Goal: Task Accomplishment & Management: Manage account settings

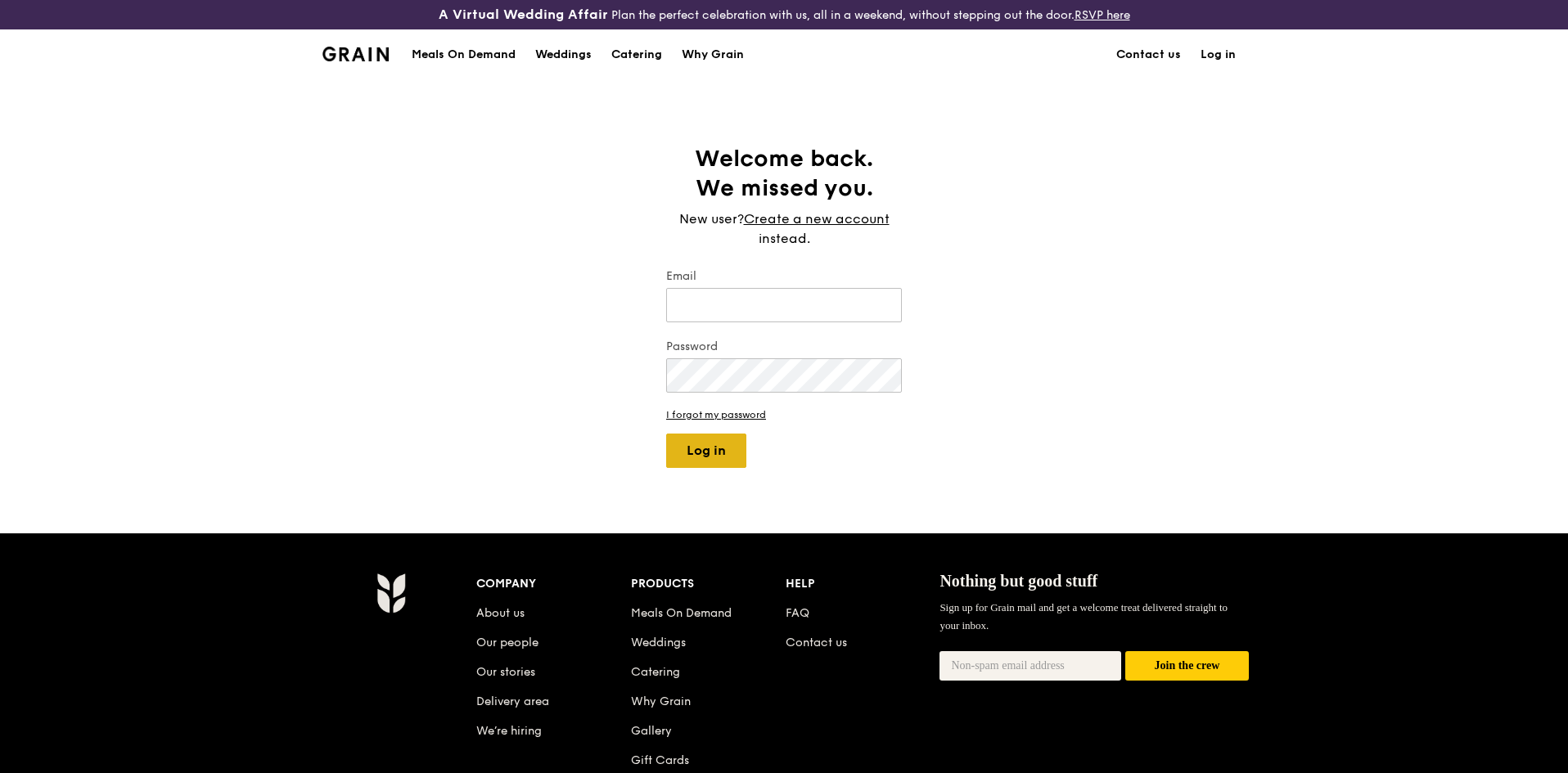
type input "[EMAIL_ADDRESS][DOMAIN_NAME]"
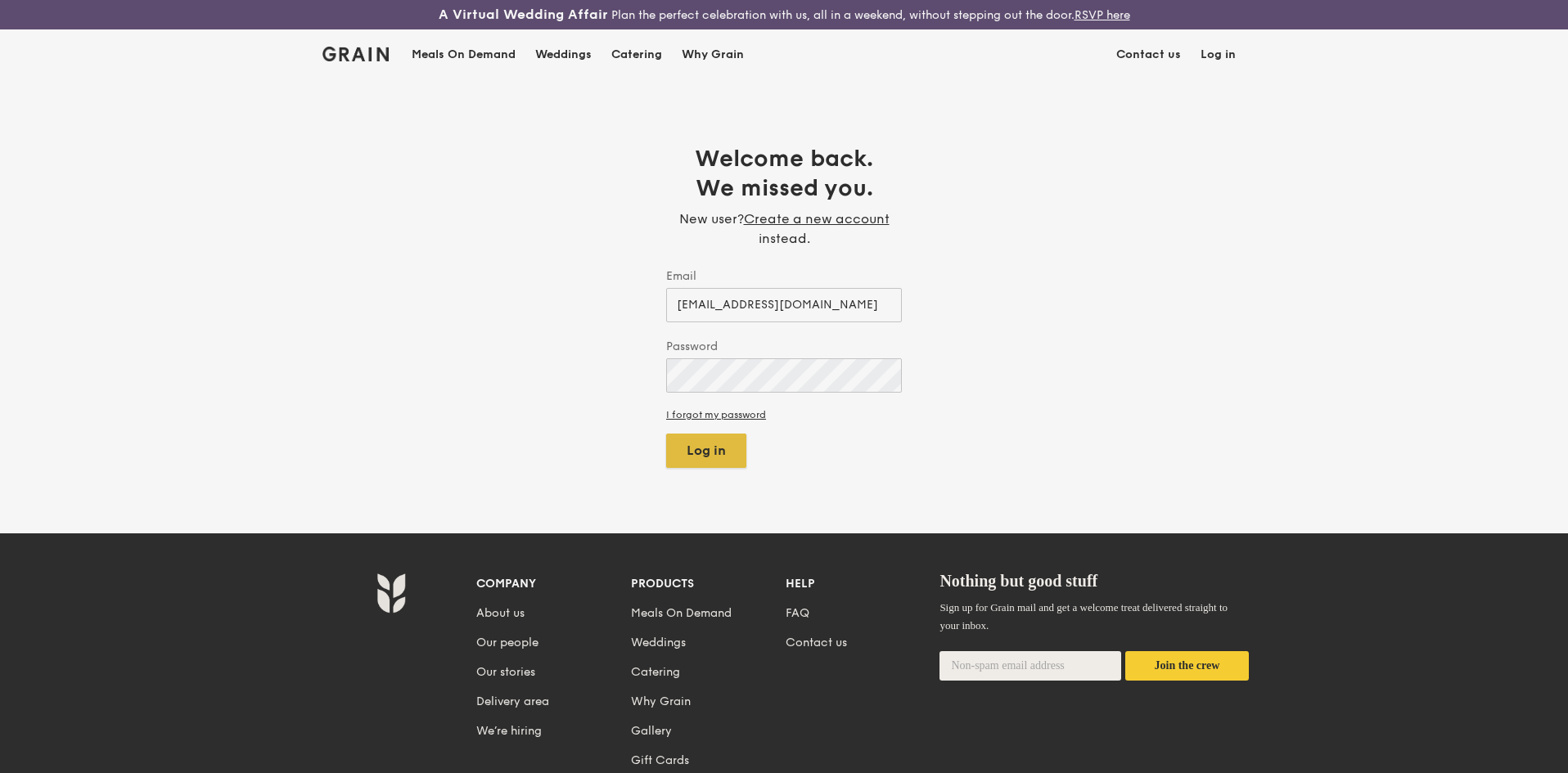
click at [701, 451] on body "A Virtual Wedding Affair Plan the perfect celebration with us, all in a weekend…" at bounding box center [784, 509] width 1568 height 1018
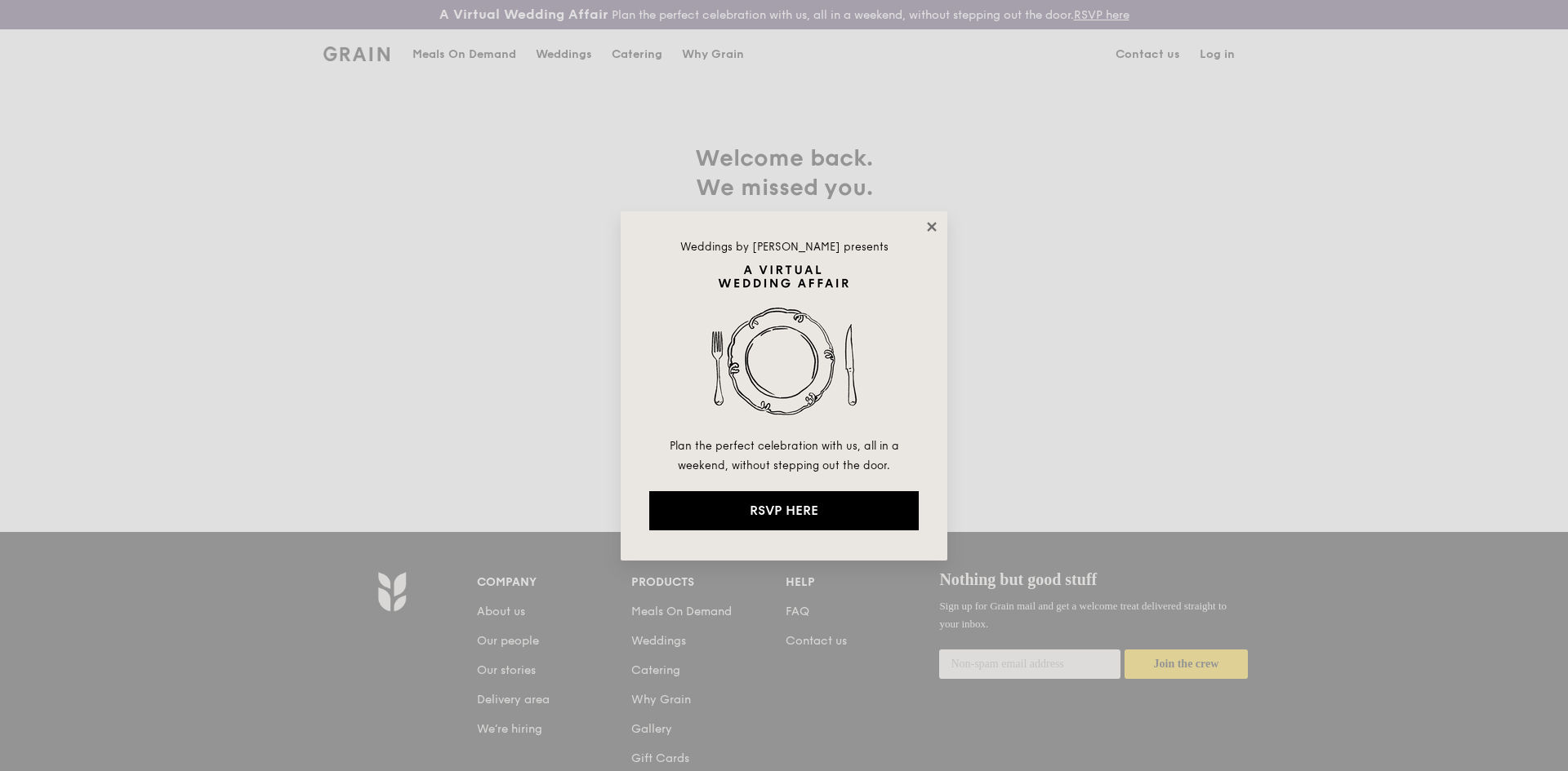
click at [939, 226] on icon at bounding box center [931, 227] width 14 height 14
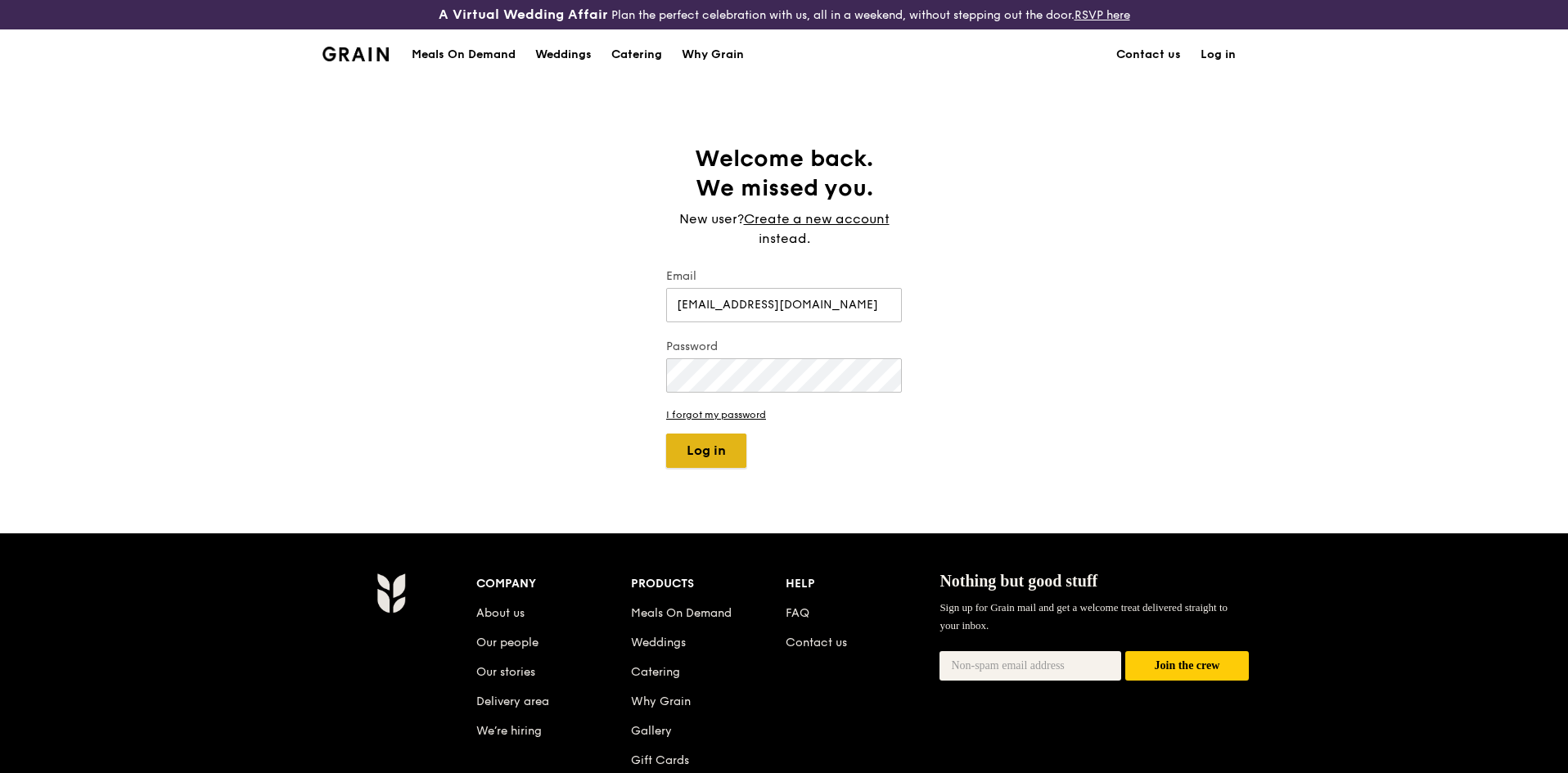
click at [696, 459] on button "Log in" at bounding box center [707, 451] width 80 height 34
select select "100"
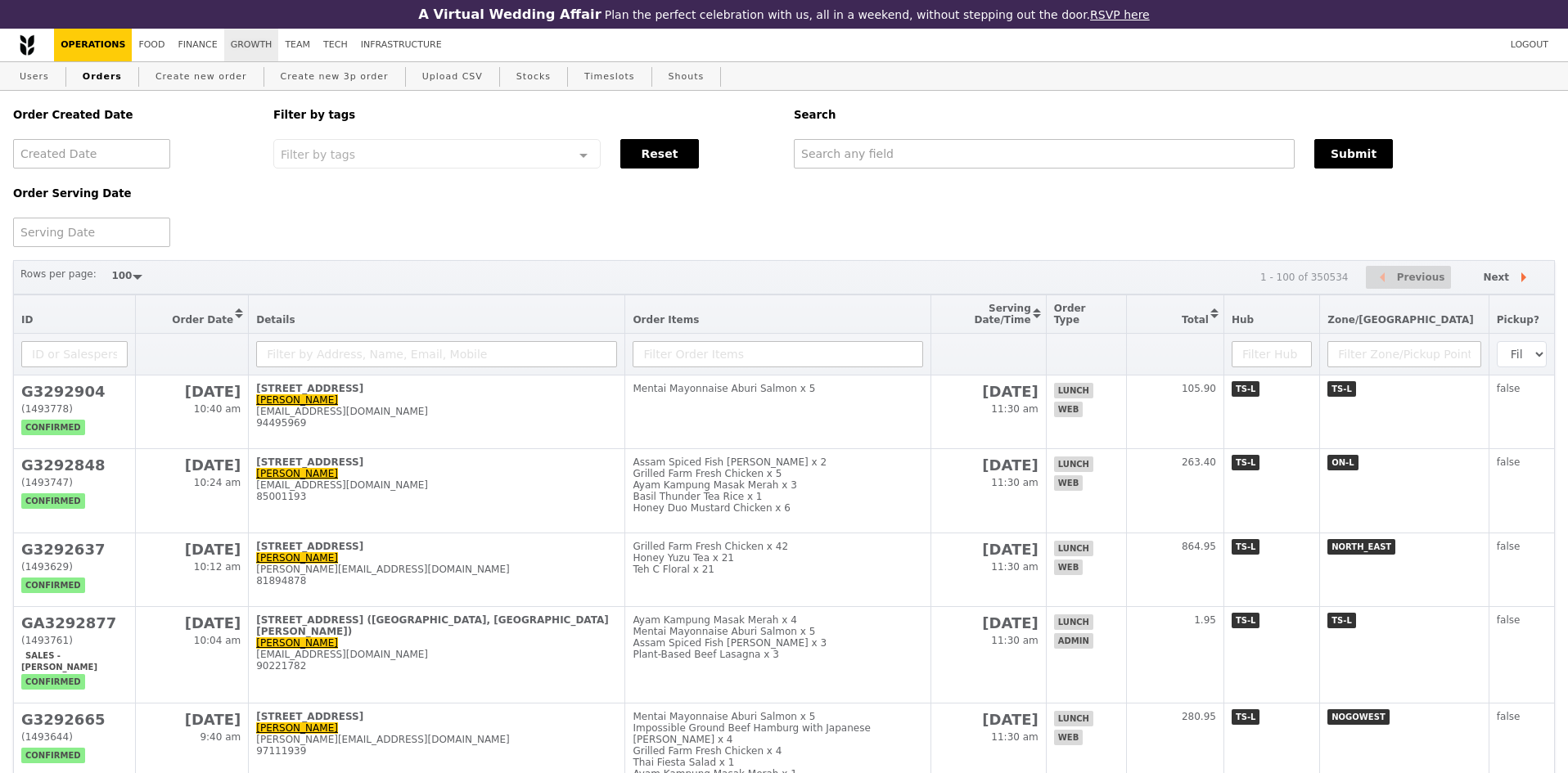
click at [237, 42] on link "Growth" at bounding box center [251, 45] width 54 height 32
